Goal: Task Accomplishment & Management: Manage account settings

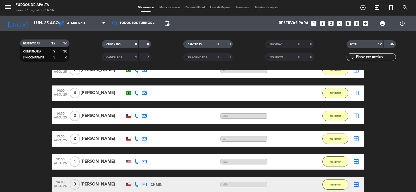
scroll to position [69, 0]
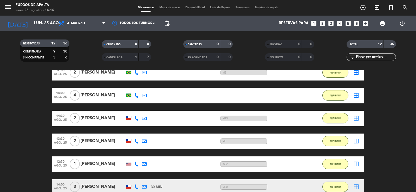
click at [107, 96] on div "[PERSON_NAME]" at bounding box center [103, 95] width 44 height 7
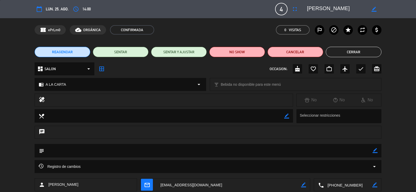
click at [376, 150] on icon "border_color" at bounding box center [375, 150] width 5 height 5
click at [351, 152] on textarea at bounding box center [208, 150] width 328 height 13
type textarea "M11"
click at [374, 149] on icon at bounding box center [375, 150] width 5 height 5
click at [360, 51] on button "Cerrar" at bounding box center [354, 52] width 56 height 10
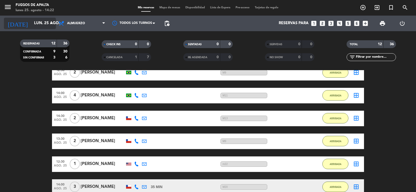
click at [51, 24] on icon "arrow_drop_down" at bounding box center [51, 23] width 6 height 6
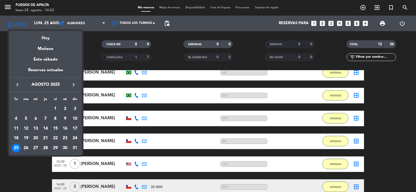
click at [59, 51] on div "Mañana" at bounding box center [45, 47] width 73 height 11
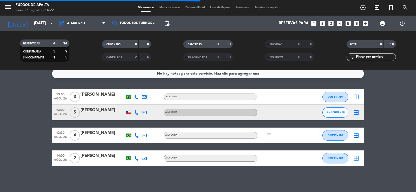
scroll to position [0, 0]
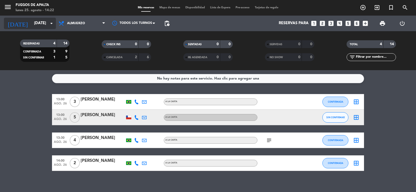
click at [38, 23] on input "[DATE]" at bounding box center [56, 23] width 50 height 10
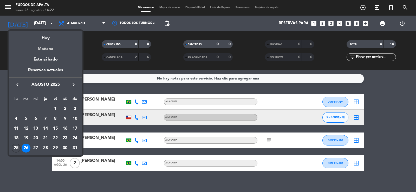
click at [46, 48] on div "Mañana" at bounding box center [45, 47] width 73 height 11
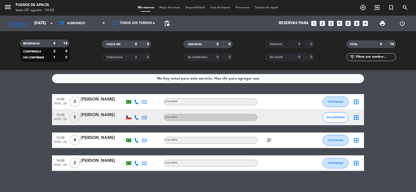
click at [44, 100] on bookings-row "13:00 [DATE] 3 [PERSON_NAME] A LA CARTA CONFIRMADA border_all 13:00 [DATE] 5 [P…" at bounding box center [208, 132] width 416 height 77
click at [39, 22] on input "[DATE]" at bounding box center [56, 23] width 50 height 10
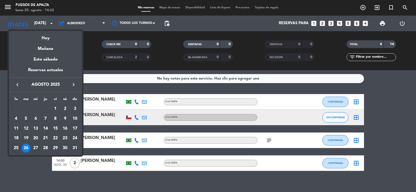
click at [37, 146] on div "27" at bounding box center [35, 148] width 9 height 9
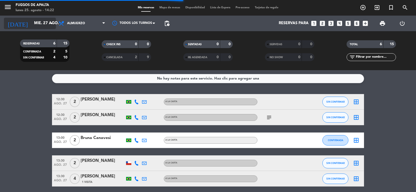
click at [40, 25] on input "mié. 27 ago." at bounding box center [56, 23] width 50 height 10
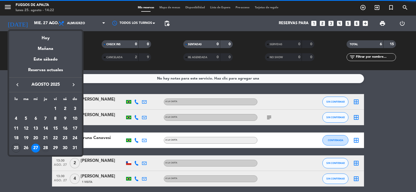
click at [47, 147] on div "28" at bounding box center [45, 148] width 9 height 9
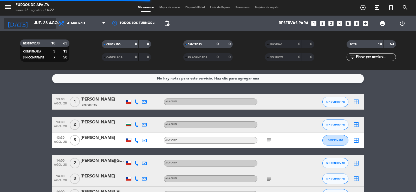
click at [39, 27] on input "jue. 28 ago." at bounding box center [56, 23] width 50 height 10
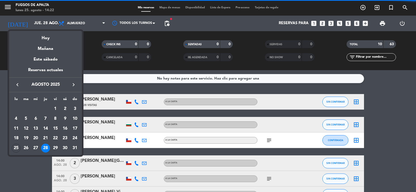
click at [416, 116] on div at bounding box center [208, 96] width 416 height 192
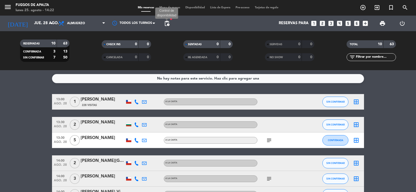
click at [167, 24] on span "pending_actions" at bounding box center [167, 23] width 6 height 6
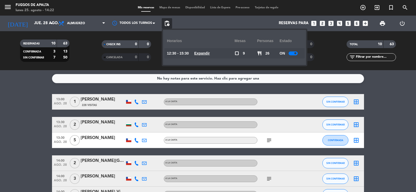
click at [207, 53] on u "Expandir" at bounding box center [202, 53] width 16 height 4
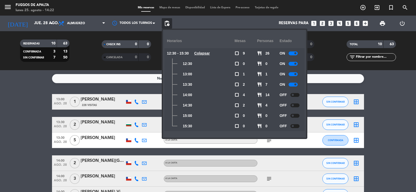
click at [207, 53] on u "Colapsar" at bounding box center [202, 53] width 16 height 4
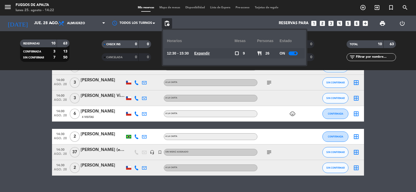
scroll to position [106, 0]
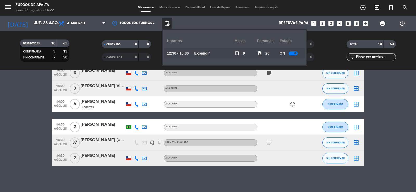
click at [0, 160] on bookings-row "13:00 [DATE] 1 [PERSON_NAME] 228 Visitas A LA CARTA SIN CONFIRMAR border_all 13…" at bounding box center [208, 77] width 416 height 178
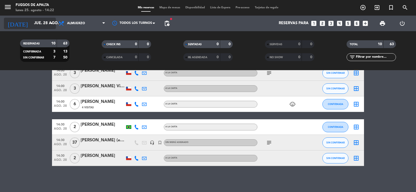
click at [36, 23] on input "jue. 28 ago." at bounding box center [56, 23] width 50 height 10
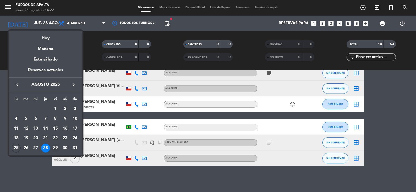
click at [56, 149] on div "29" at bounding box center [55, 148] width 9 height 9
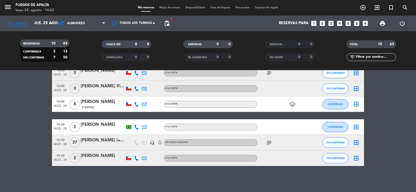
type input "vie. 29 ago."
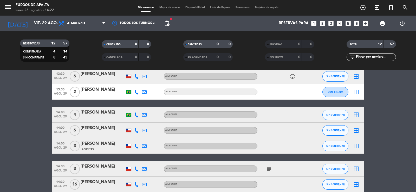
scroll to position [152, 0]
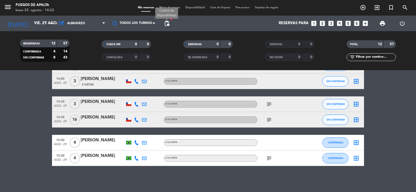
click at [166, 23] on span "pending_actions" at bounding box center [167, 23] width 6 height 6
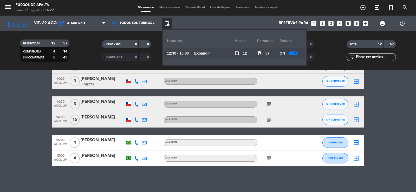
click at [207, 55] on u "Expandir" at bounding box center [202, 53] width 16 height 4
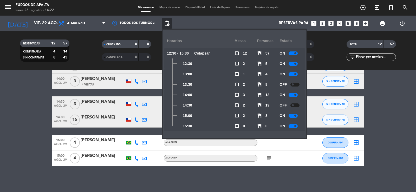
click at [207, 54] on u "Colapsar" at bounding box center [202, 53] width 16 height 4
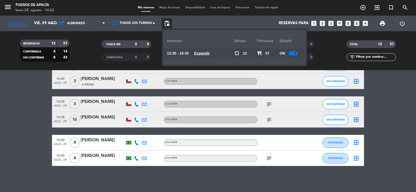
click at [0, 179] on div "No hay notas para este servicio. Haz clic para agregar una 12:30 [DATE] 2 [PERS…" at bounding box center [208, 131] width 416 height 122
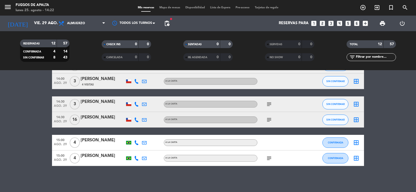
click at [269, 119] on icon "subject" at bounding box center [269, 120] width 6 height 6
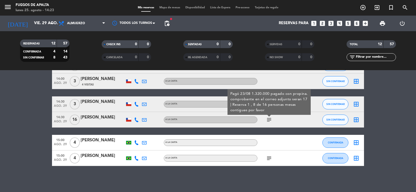
click at [105, 119] on div "[PERSON_NAME]" at bounding box center [103, 117] width 44 height 7
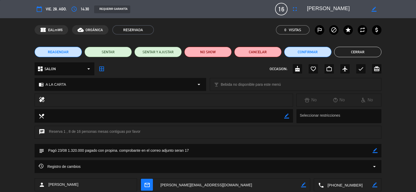
click at [375, 150] on icon "border_color" at bounding box center [375, 150] width 5 height 5
click at [309, 145] on textarea at bounding box center [208, 150] width 328 height 13
type textarea "Pagó 23/08 1.320.000 pagado con propina. comprobante en el correo adjunto seran…"
click at [375, 151] on icon at bounding box center [375, 150] width 5 height 5
click at [370, 55] on button "Cerrar" at bounding box center [357, 52] width 47 height 10
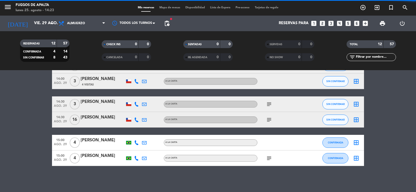
click at [0, 159] on bookings-row "12:30 [DATE] 2 [PERSON_NAME] A LA CARTA SIN CONFIRMAR border_all 12:30 [DATE] 3…" at bounding box center [208, 54] width 416 height 224
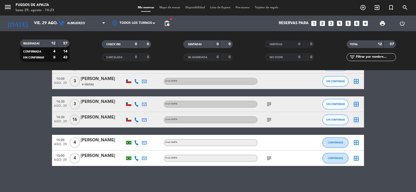
click at [269, 120] on icon "subject" at bounding box center [269, 120] width 6 height 6
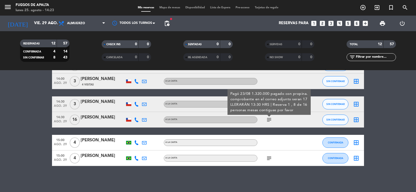
click at [271, 120] on icon "subject" at bounding box center [269, 120] width 6 height 6
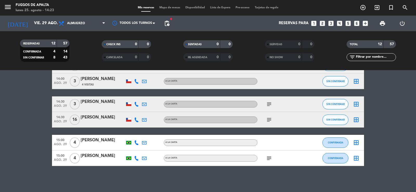
click at [107, 120] on div "[PERSON_NAME]" at bounding box center [103, 117] width 44 height 7
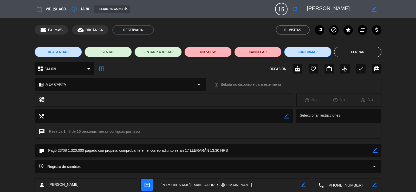
click at [376, 150] on icon "border_color" at bounding box center [375, 150] width 5 height 5
click at [47, 153] on textarea at bounding box center [208, 150] width 328 height 13
type textarea "LLEGARÁN A LAS 13.30 HRS Pagó 23/08 1.320.000 pagado con propina. comprobante e…"
click at [376, 149] on icon at bounding box center [375, 150] width 5 height 5
click at [360, 54] on button "Cerrar" at bounding box center [357, 52] width 47 height 10
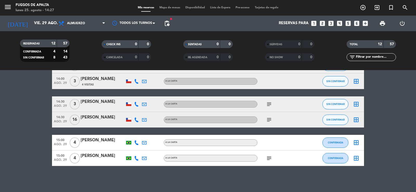
click at [268, 119] on icon "subject" at bounding box center [269, 120] width 6 height 6
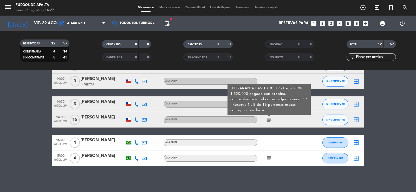
click at [269, 119] on icon "subject" at bounding box center [269, 120] width 6 height 6
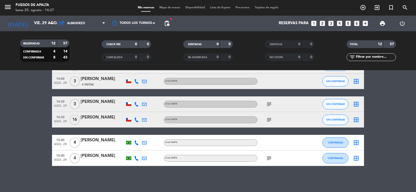
click at [405, 127] on bookings-row "12:30 [DATE] 2 [PERSON_NAME] A LA CARTA SIN CONFIRMAR border_all 12:30 [DATE] 3…" at bounding box center [208, 54] width 416 height 224
click at [1, 119] on bookings-row "12:30 [DATE] 2 [PERSON_NAME] A LA CARTA SIN CONFIRMAR border_all 12:30 [DATE] 3…" at bounding box center [208, 54] width 416 height 224
click at [44, 22] on input "vie. 29 ago." at bounding box center [56, 23] width 50 height 10
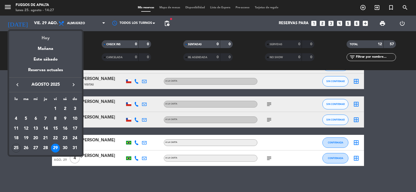
click at [50, 40] on div "Hoy" at bounding box center [45, 36] width 73 height 11
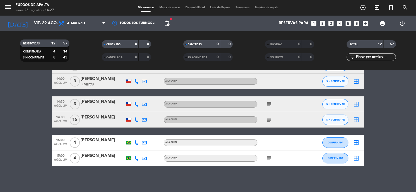
type input "lun. 25 ago."
click at [18, 128] on bookings-row "12:30 [DATE] 2 [PERSON_NAME] A LA CARTA SIN CONFIRMAR border_all 12:30 [DATE] 3…" at bounding box center [208, 54] width 416 height 224
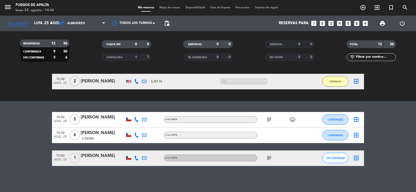
click at [271, 160] on icon "subject" at bounding box center [269, 158] width 6 height 6
click at [337, 157] on span "SIN CONFIRMAR" at bounding box center [336, 158] width 18 height 3
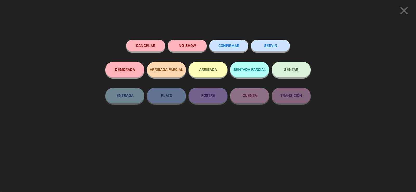
click at [208, 68] on button "ARRIBADA" at bounding box center [208, 70] width 39 height 16
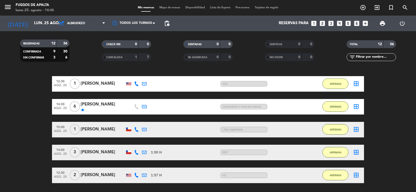
drag, startPoint x: 27, startPoint y: 136, endPoint x: 29, endPoint y: 132, distance: 4.1
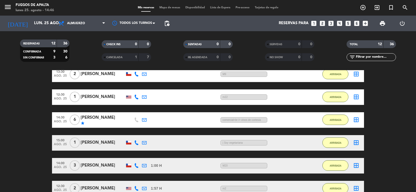
scroll to position [152, 0]
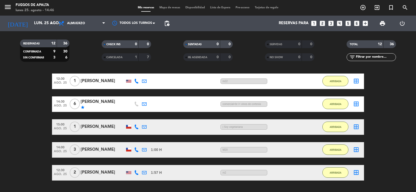
click at [98, 127] on div "[PERSON_NAME]" at bounding box center [103, 127] width 44 height 7
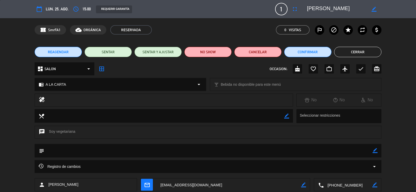
click at [373, 150] on icon "border_color" at bounding box center [375, 150] width 5 height 5
click at [370, 151] on textarea at bounding box center [208, 150] width 328 height 13
type textarea "M13"
click at [376, 151] on icon at bounding box center [375, 150] width 5 height 5
click at [365, 50] on button "Cerrar" at bounding box center [357, 52] width 47 height 10
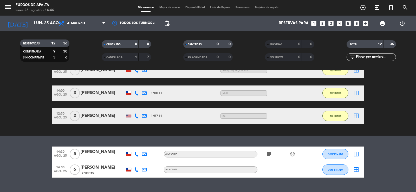
scroll to position [220, 0]
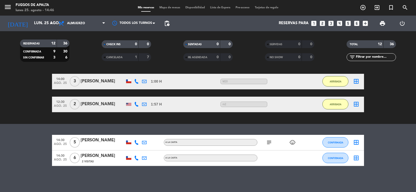
click at [21, 149] on bookings-row "14:30 [DATE] 5 [PERSON_NAME] A LA CARTA subject child_care CONFIRMADA border_al…" at bounding box center [208, 150] width 416 height 31
click at [268, 143] on icon "subject" at bounding box center [269, 142] width 6 height 6
click at [336, 143] on span "CONFIRMADA" at bounding box center [335, 142] width 15 height 3
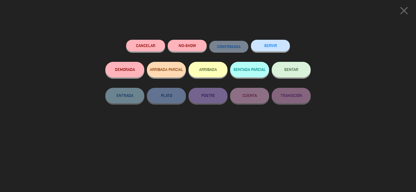
click at [205, 71] on button "ARRIBADA" at bounding box center [208, 70] width 39 height 16
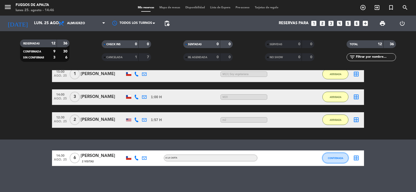
click at [339, 158] on span "CONFIRMADA" at bounding box center [335, 158] width 15 height 3
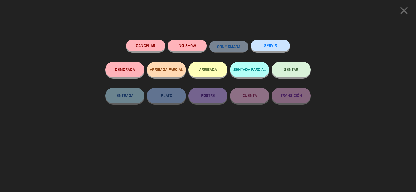
click at [210, 68] on button "ARRIBADA" at bounding box center [208, 70] width 39 height 16
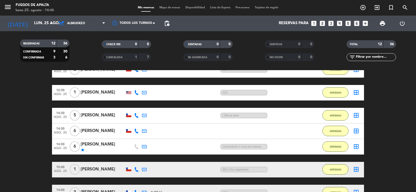
scroll to position [130, 0]
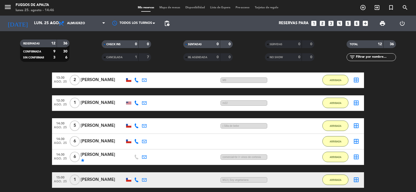
click at [94, 142] on div "[PERSON_NAME]" at bounding box center [103, 141] width 44 height 7
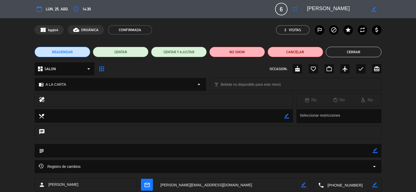
click at [375, 151] on icon "border_color" at bounding box center [375, 150] width 5 height 5
click at [366, 150] on textarea at bounding box center [208, 150] width 328 height 13
type textarea "M1"
click at [375, 151] on icon at bounding box center [375, 150] width 5 height 5
drag, startPoint x: 370, startPoint y: 53, endPoint x: 380, endPoint y: 50, distance: 10.6
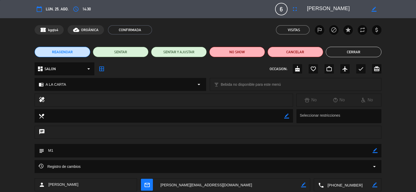
click at [369, 53] on button "Cerrar" at bounding box center [354, 52] width 56 height 10
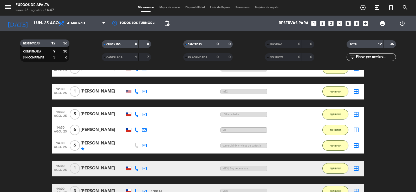
scroll to position [139, 0]
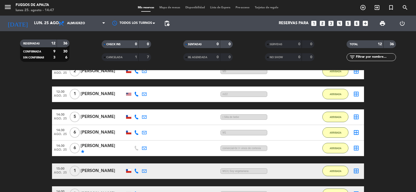
click at [112, 114] on div "[PERSON_NAME]" at bounding box center [103, 117] width 44 height 7
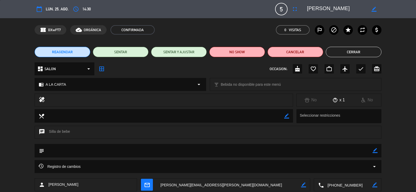
click at [376, 148] on div "border_color" at bounding box center [375, 151] width 5 height 14
click at [377, 151] on icon "border_color" at bounding box center [375, 150] width 5 height 5
click at [358, 154] on textarea at bounding box center [208, 150] width 328 height 13
type textarea "M7"
click at [374, 150] on icon at bounding box center [375, 150] width 5 height 5
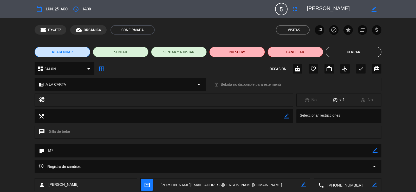
click at [355, 45] on div "REAGENDAR SENTAR SENTAR Y AJUSTAR NO SHOW Cancelar Cerrar" at bounding box center [208, 52] width 416 height 21
click at [359, 55] on button "Cerrar" at bounding box center [354, 52] width 56 height 10
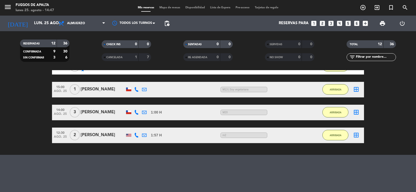
drag, startPoint x: 381, startPoint y: 143, endPoint x: 402, endPoint y: 104, distance: 43.8
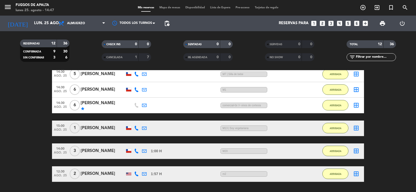
scroll to position [0, 0]
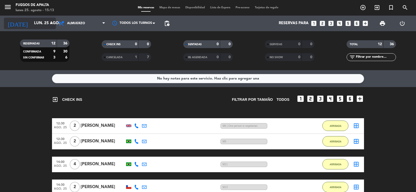
click at [50, 24] on icon "arrow_drop_down" at bounding box center [51, 23] width 6 height 6
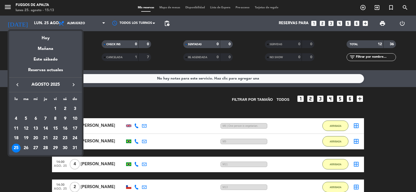
click at [73, 85] on icon "keyboard_arrow_right" at bounding box center [74, 85] width 6 height 6
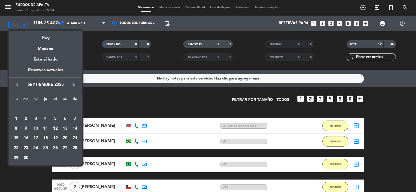
click at [73, 85] on icon "keyboard_arrow_right" at bounding box center [74, 85] width 6 height 6
click at [38, 116] on div "1" at bounding box center [35, 119] width 9 height 9
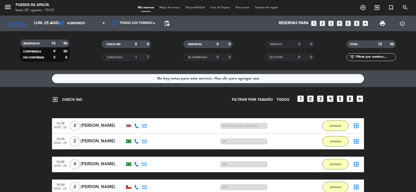
type input "[DATE]"
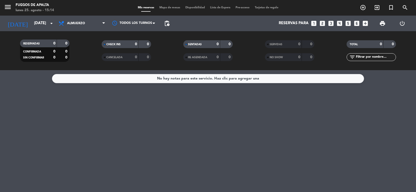
click at [35, 134] on div "No hay notas para este servicio. Haz clic para agregar una" at bounding box center [208, 131] width 416 height 122
click at [166, 21] on span "pending_actions" at bounding box center [167, 23] width 6 height 6
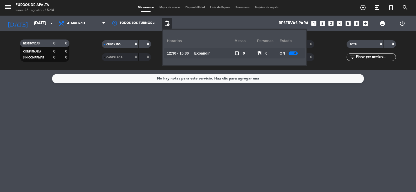
click at [168, 23] on span "pending_actions" at bounding box center [167, 23] width 6 height 6
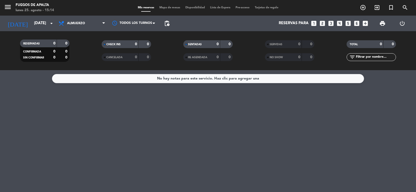
click at [180, 122] on div "No hay notas para este servicio. Haz clic para agregar una" at bounding box center [208, 131] width 416 height 122
click at [167, 24] on span "pending_actions" at bounding box center [167, 23] width 6 height 6
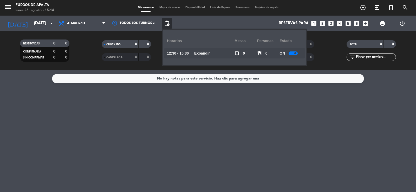
click at [167, 24] on span "pending_actions" at bounding box center [167, 23] width 6 height 6
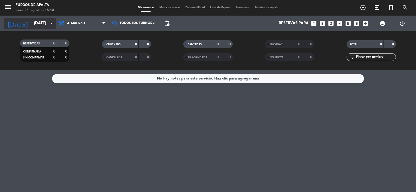
click at [31, 21] on input "[DATE]" at bounding box center [56, 23] width 50 height 10
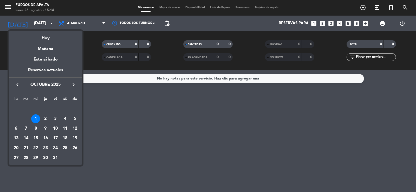
click at [37, 120] on div "1" at bounding box center [35, 119] width 9 height 9
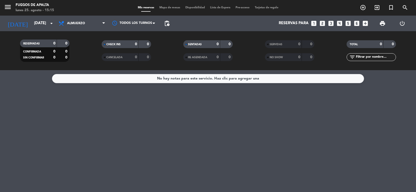
drag, startPoint x: 119, startPoint y: 130, endPoint x: 127, endPoint y: 61, distance: 68.9
click at [120, 130] on div "No hay notas para este servicio. Haz clic para agregar una" at bounding box center [208, 131] width 416 height 122
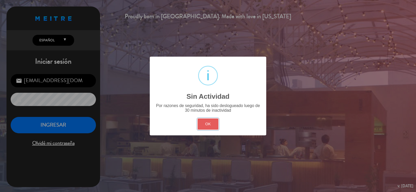
click at [198, 122] on button "OK" at bounding box center [208, 124] width 21 height 11
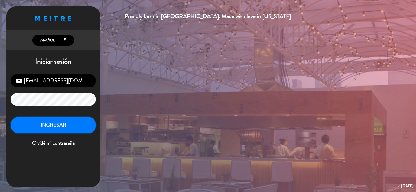
click at [71, 125] on button "INGRESAR" at bounding box center [53, 125] width 85 height 16
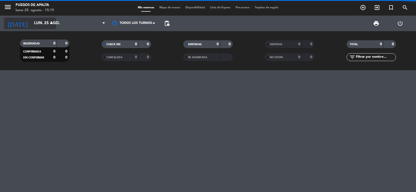
click at [43, 19] on input "lun. 25 ago." at bounding box center [56, 23] width 50 height 10
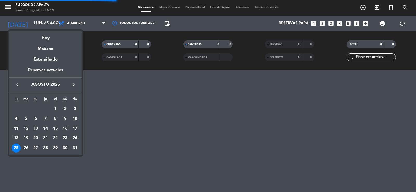
click at [72, 83] on icon "keyboard_arrow_right" at bounding box center [74, 85] width 6 height 6
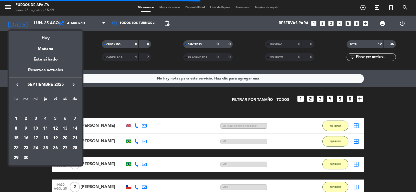
click at [67, 128] on div "13" at bounding box center [65, 128] width 9 height 9
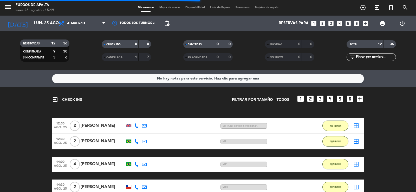
type input "[DATE]"
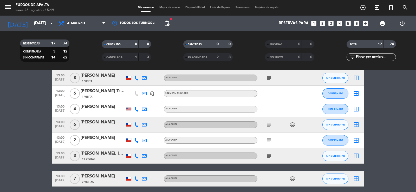
scroll to position [63, 0]
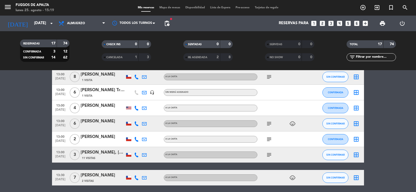
click at [266, 156] on icon "subject" at bounding box center [269, 155] width 6 height 6
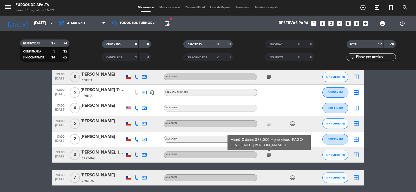
click at [100, 154] on div "[PERSON_NAME], [PERSON_NAME] & [PERSON_NAME]" at bounding box center [103, 152] width 44 height 7
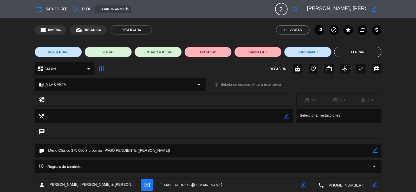
click at [376, 147] on div "border_color" at bounding box center [375, 151] width 5 height 14
click at [375, 151] on icon "border_color" at bounding box center [375, 150] width 5 height 5
click at [316, 151] on textarea at bounding box center [208, 150] width 328 height 13
click at [49, 151] on textarea at bounding box center [208, 150] width 328 height 13
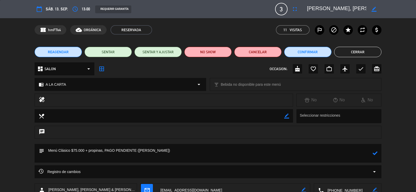
paste textarea "personas mayores, de caminar lento, y que uno de ellos no come productos del ma…"
type textarea "personas mayores, de caminar lento, y que uno de ellos no come productos del ma…"
click at [373, 153] on icon at bounding box center [375, 153] width 5 height 5
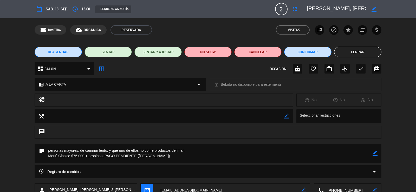
click at [354, 55] on button "Cerrar" at bounding box center [357, 52] width 47 height 10
